Goal: Find contact information: Obtain details needed to contact an individual or organization

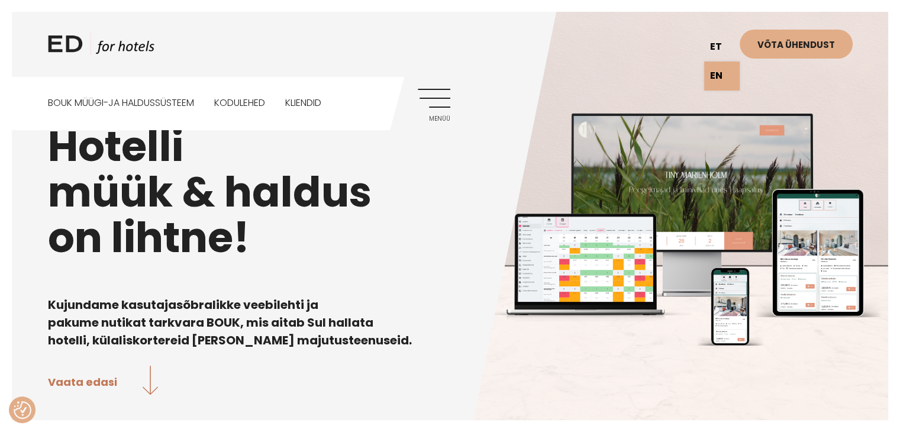
click at [717, 38] on link "et" at bounding box center [722, 47] width 36 height 29
click at [436, 95] on link "Menüü" at bounding box center [434, 105] width 33 height 33
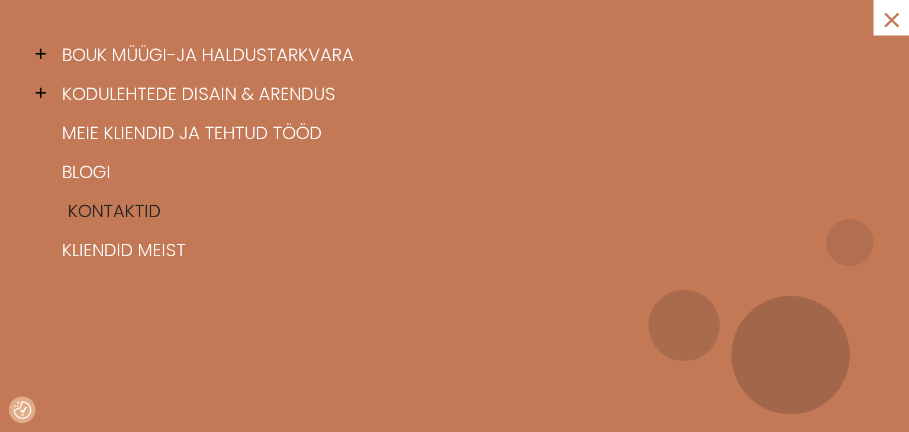
click at [99, 211] on link "Kontaktid" at bounding box center [469, 211] width 821 height 39
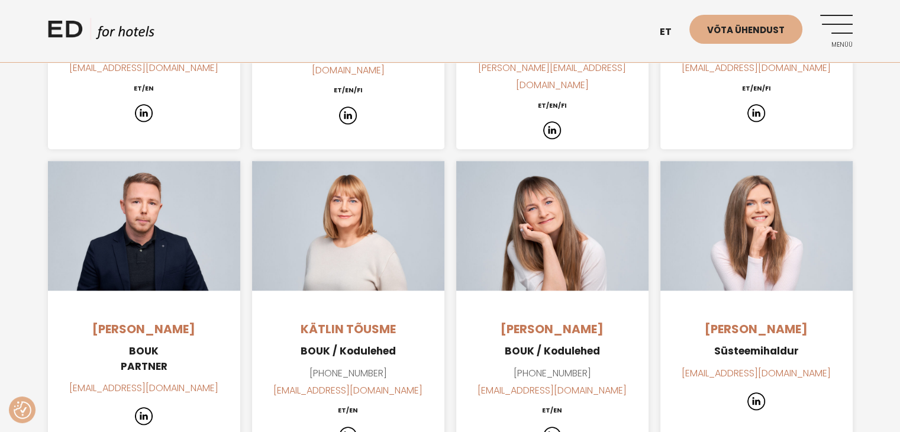
scroll to position [1125, 0]
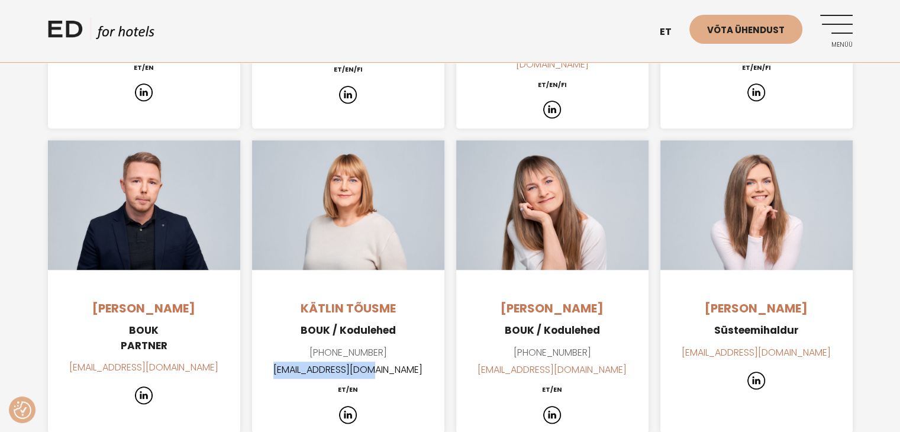
drag, startPoint x: 411, startPoint y: 338, endPoint x: 301, endPoint y: 336, distance: 110.7
click at [301, 345] on p "+372 509 3093 katlin@edhotels.com" at bounding box center [348, 362] width 192 height 34
copy link "katlin@edhotels.com"
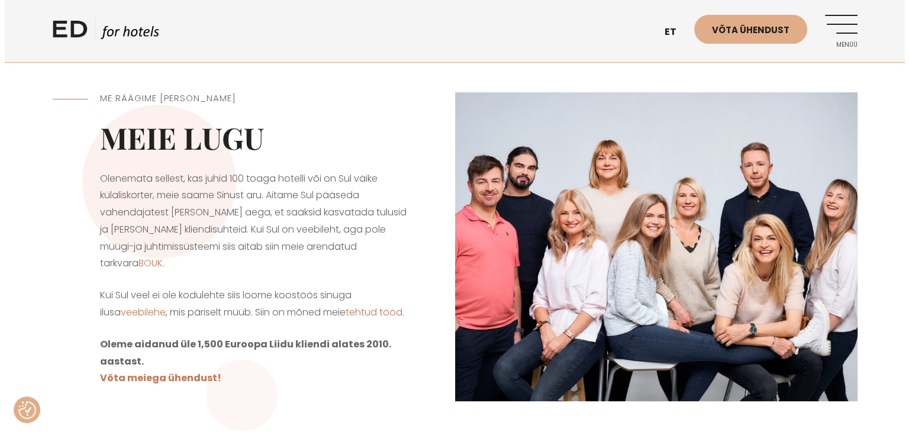
scroll to position [0, 0]
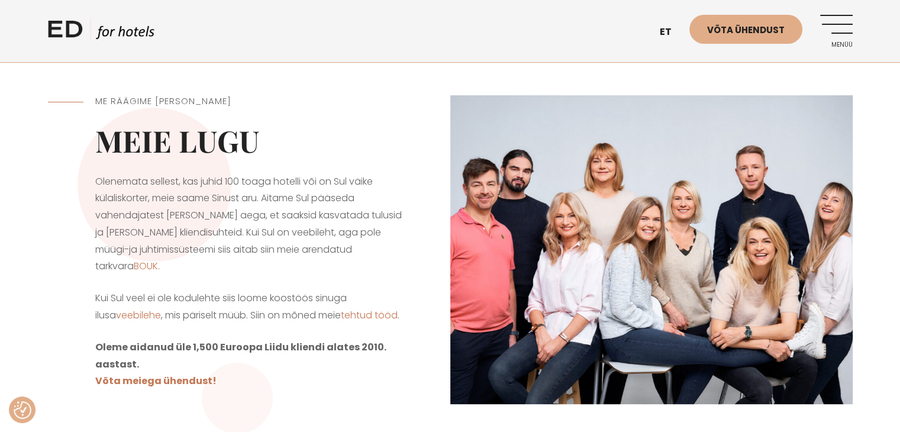
click at [838, 27] on link "Menüü" at bounding box center [837, 31] width 33 height 33
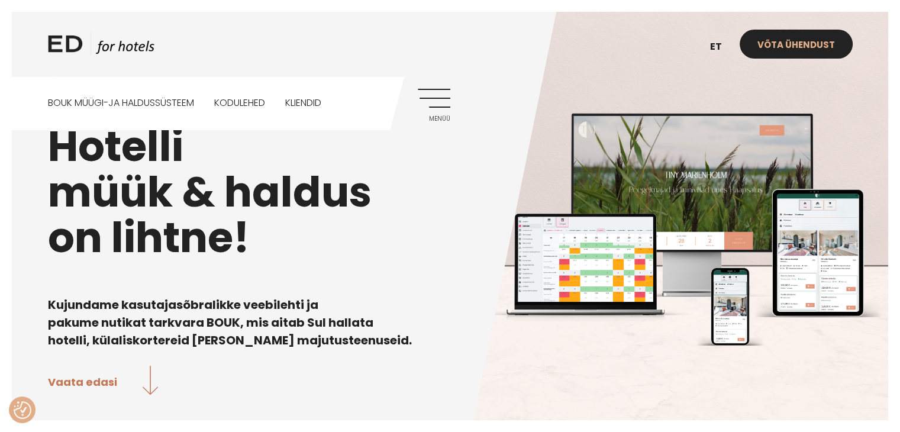
click at [777, 46] on link "Võta ühendust" at bounding box center [796, 44] width 113 height 29
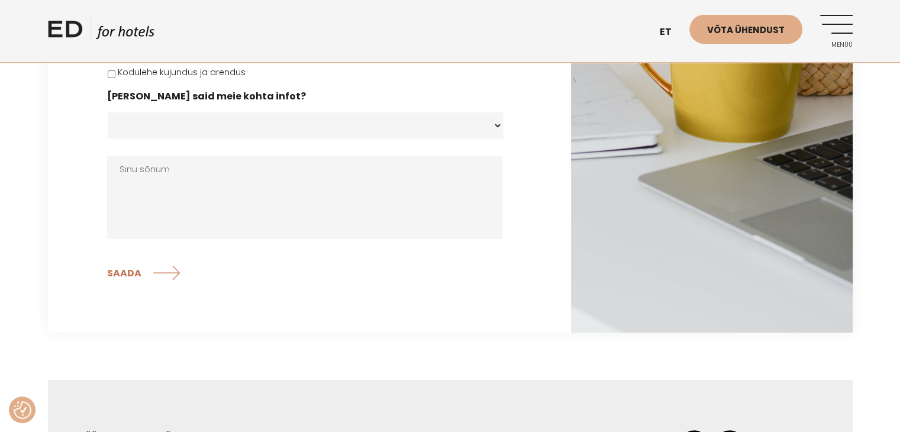
scroll to position [178, 0]
